Goal: Obtain resource: Download file/media

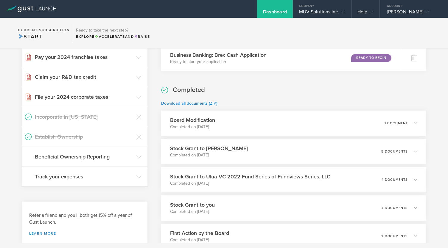
scroll to position [233, 0]
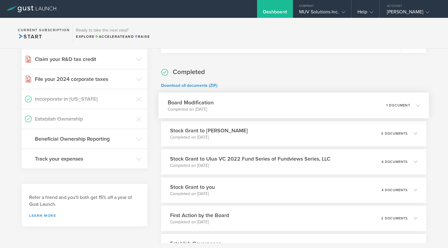
click at [205, 102] on h3 "Board Modification" at bounding box center [191, 103] width 46 height 8
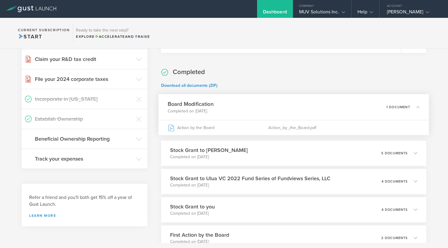
scroll to position [324, 0]
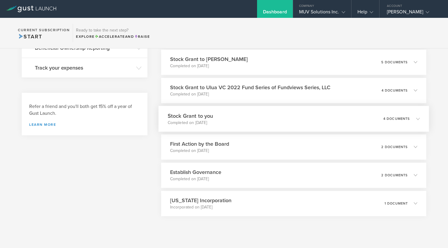
click at [189, 112] on h3 "Stock Grant to you" at bounding box center [191, 116] width 46 height 8
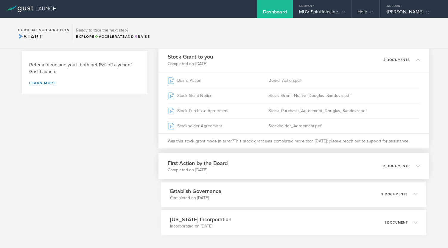
click at [212, 164] on h3 "First Action by the Board" at bounding box center [198, 163] width 60 height 8
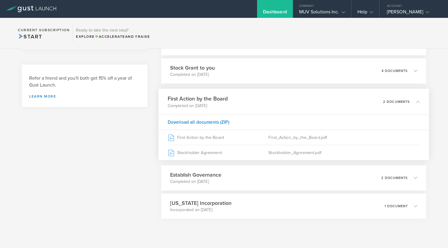
scroll to position [365, 0]
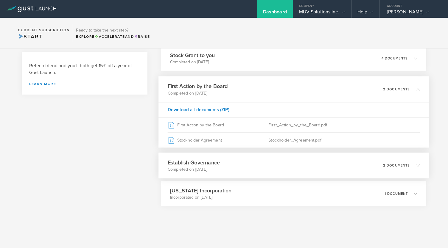
click at [212, 169] on p "Completed on [DATE]" at bounding box center [194, 170] width 52 height 6
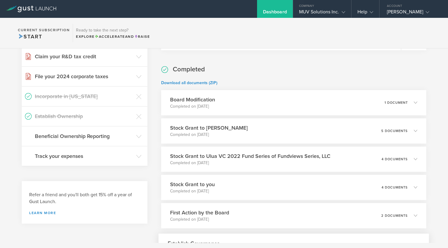
scroll to position [238, 0]
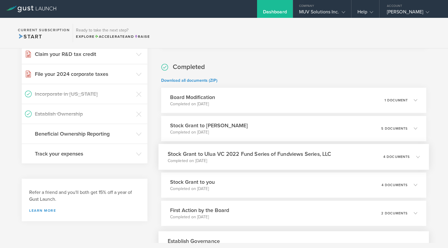
click at [216, 162] on p "Completed on [DATE]" at bounding box center [250, 161] width 164 height 6
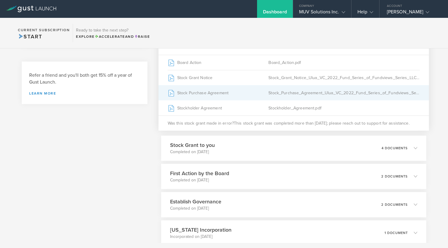
scroll to position [356, 0]
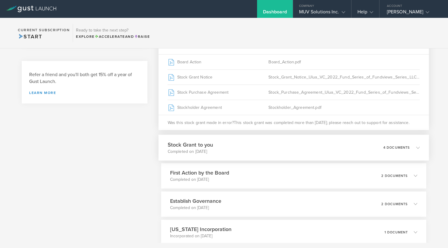
click at [174, 137] on div "Stock Grant to you Completed on [DATE] 4 documents" at bounding box center [293, 148] width 270 height 26
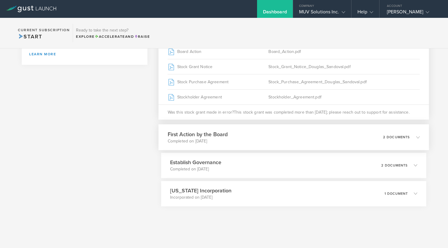
click at [211, 143] on p "Completed on [DATE]" at bounding box center [198, 141] width 60 height 6
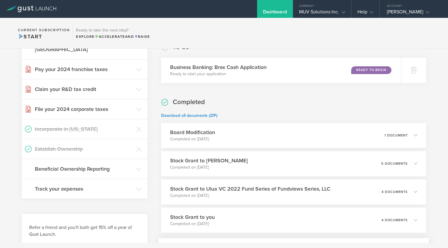
scroll to position [265, 0]
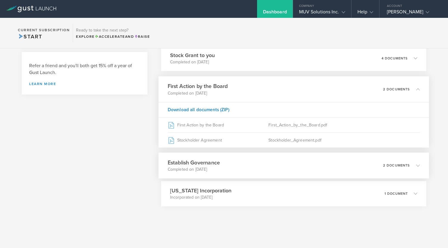
click at [227, 170] on div "Establish Governance Completed on [DATE] 2 documents" at bounding box center [293, 166] width 270 height 26
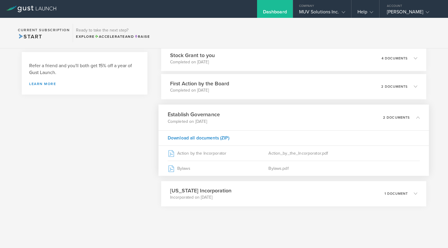
scroll to position [365, 0]
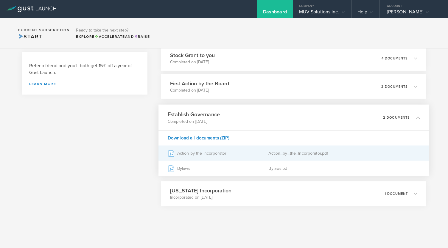
click at [195, 153] on div "Action by the Incorporator" at bounding box center [218, 153] width 101 height 15
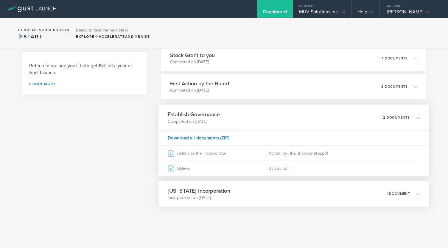
click at [195, 193] on h3 "[US_STATE] Incorporation" at bounding box center [199, 191] width 63 height 8
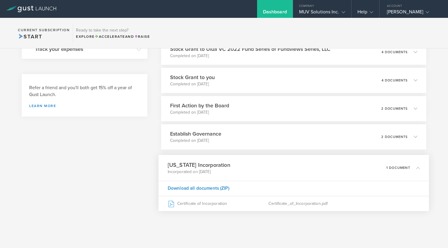
scroll to position [347, 0]
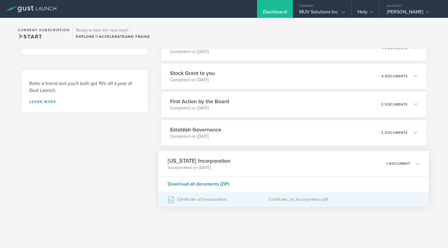
click at [188, 196] on div "Certificate of Incorporation" at bounding box center [218, 199] width 101 height 15
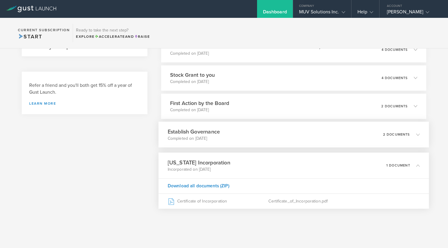
click at [216, 142] on div "Establish Governance Completed on [DATE] 2 documents" at bounding box center [293, 135] width 270 height 26
